Goal: Task Accomplishment & Management: Manage account settings

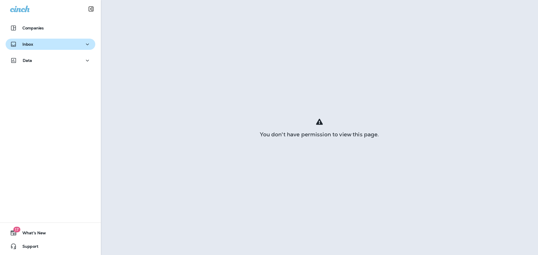
click at [51, 46] on div "Inbox" at bounding box center [50, 44] width 81 height 7
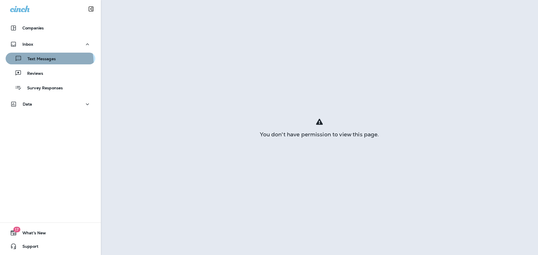
click at [44, 62] on div "Text Messages" at bounding box center [32, 58] width 48 height 8
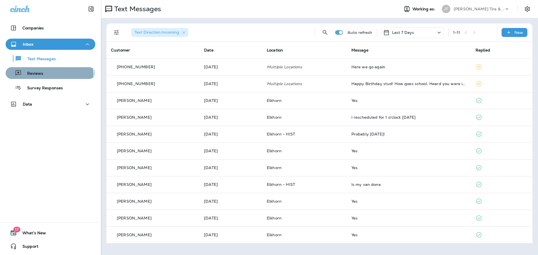
click at [43, 75] on div "Reviews" at bounding box center [50, 73] width 85 height 8
